Goal: Task Accomplishment & Management: Use online tool/utility

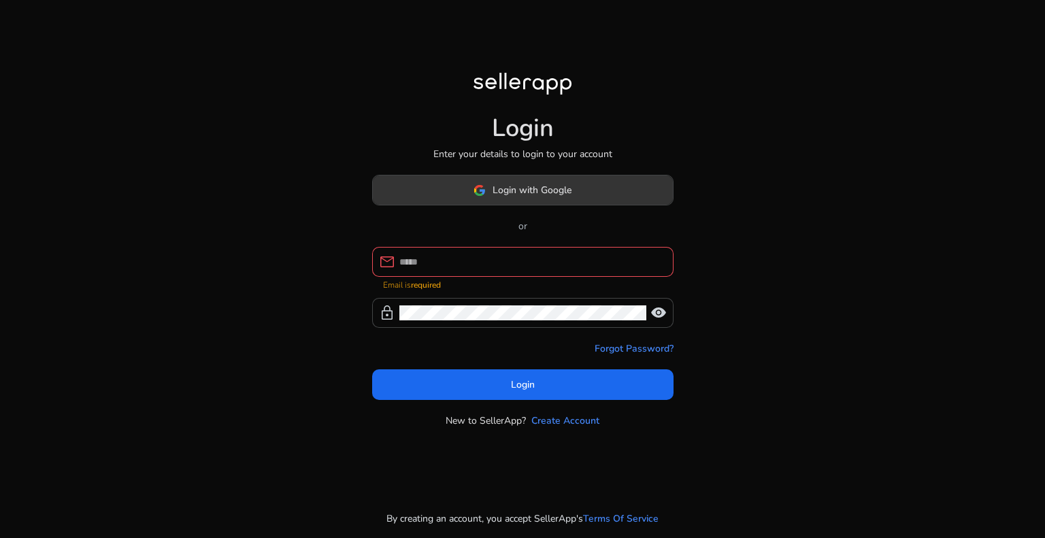
click at [540, 197] on span "Login with Google" at bounding box center [532, 190] width 79 height 14
